Goal: Entertainment & Leisure: Consume media (video, audio)

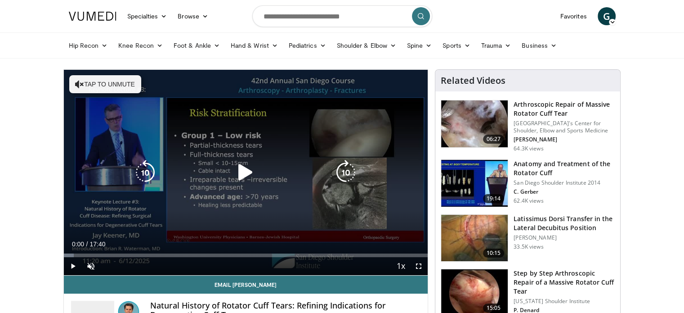
click at [249, 169] on icon "Video Player" at bounding box center [245, 172] width 25 height 25
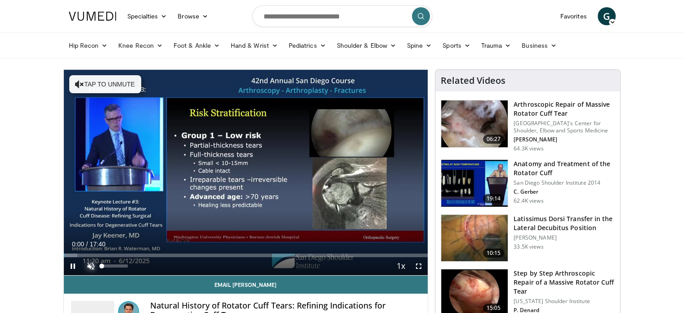
click at [90, 268] on span "Video Player" at bounding box center [91, 266] width 18 height 18
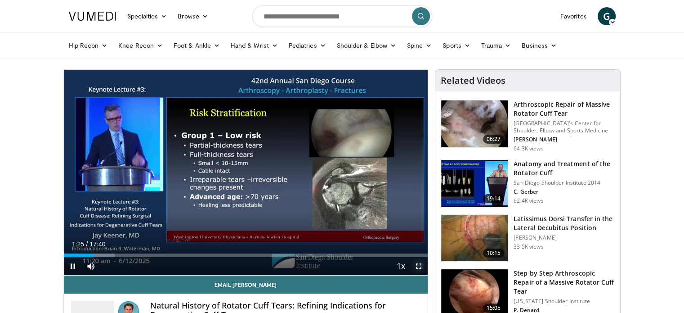
click at [421, 264] on span "Video Player" at bounding box center [419, 266] width 18 height 18
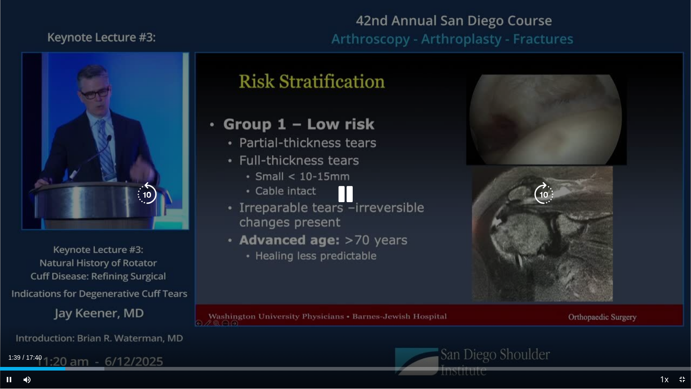
click at [292, 97] on div "10 seconds Tap to unmute" at bounding box center [345, 194] width 691 height 388
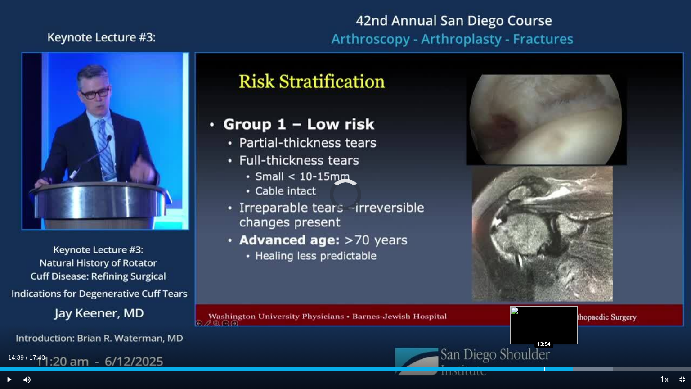
click at [544, 312] on div "Progress Bar" at bounding box center [544, 369] width 1 height 4
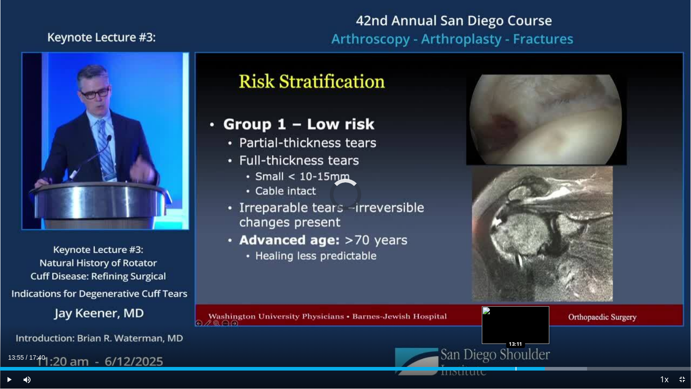
click at [515, 312] on div "Loaded : 84.94% 13:55 13:11" at bounding box center [345, 366] width 691 height 9
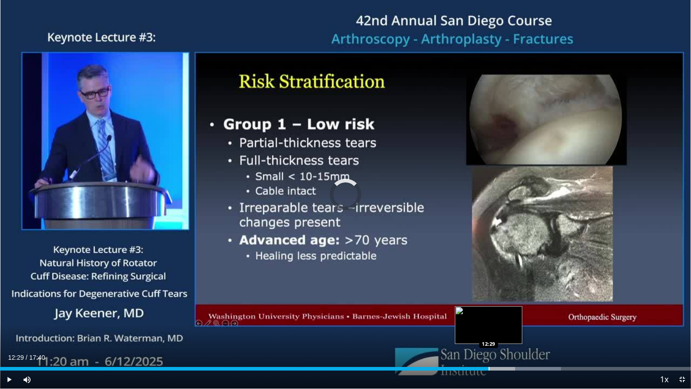
click at [489, 312] on div "Loaded : 81.16% 12:29 12:29" at bounding box center [345, 366] width 691 height 9
click at [484, 312] on div "Progress Bar" at bounding box center [484, 369] width 1 height 4
click at [475, 312] on div "Progress Bar" at bounding box center [475, 369] width 1 height 4
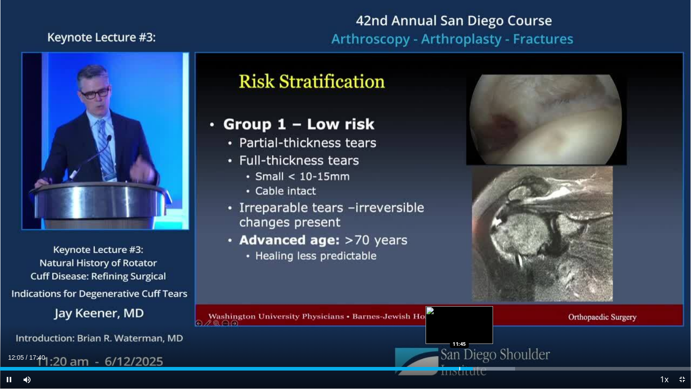
click at [459, 312] on div "Progress Bar" at bounding box center [459, 369] width 1 height 4
